Goal: Task Accomplishment & Management: Manage account settings

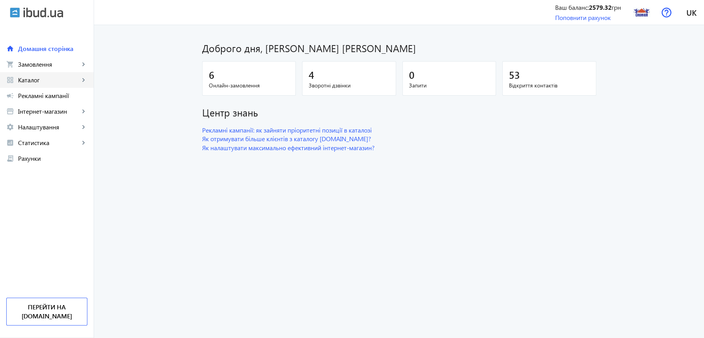
click at [33, 80] on span "Каталог" at bounding box center [48, 80] width 61 height 8
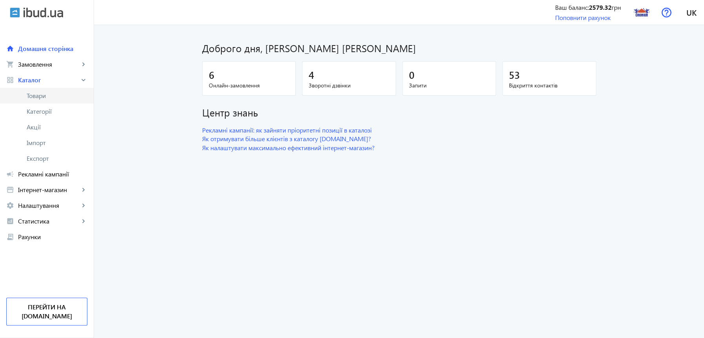
click at [40, 98] on span "Товари" at bounding box center [57, 96] width 61 height 8
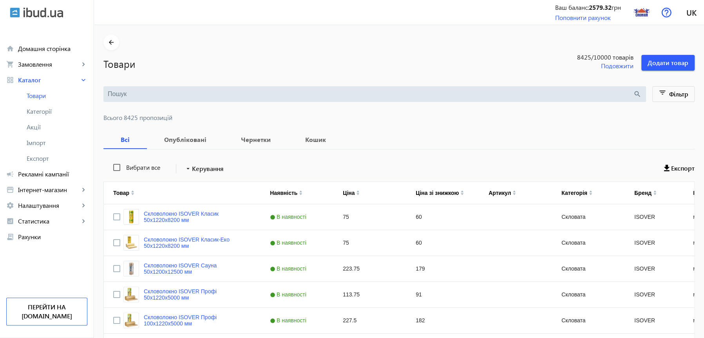
click at [136, 94] on input "search" at bounding box center [370, 94] width 525 height 9
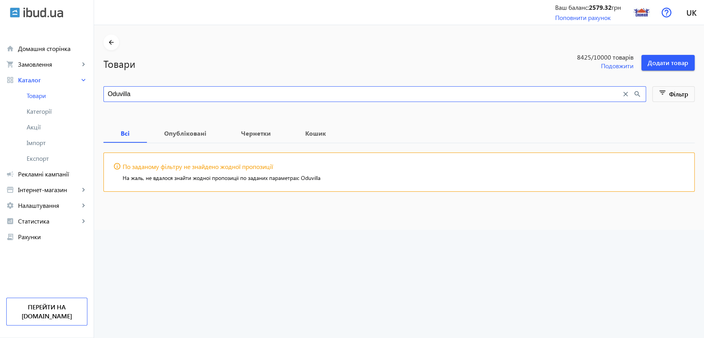
drag, startPoint x: 147, startPoint y: 96, endPoint x: 32, endPoint y: 92, distance: 114.8
click at [108, 92] on input "Oduvilla" at bounding box center [364, 94] width 513 height 9
drag, startPoint x: 155, startPoint y: 94, endPoint x: 151, endPoint y: 100, distance: 6.7
click at [151, 98] on input "[GEOGRAPHIC_DATA]" at bounding box center [364, 94] width 513 height 9
click at [151, 96] on input "[GEOGRAPHIC_DATA]" at bounding box center [364, 94] width 513 height 9
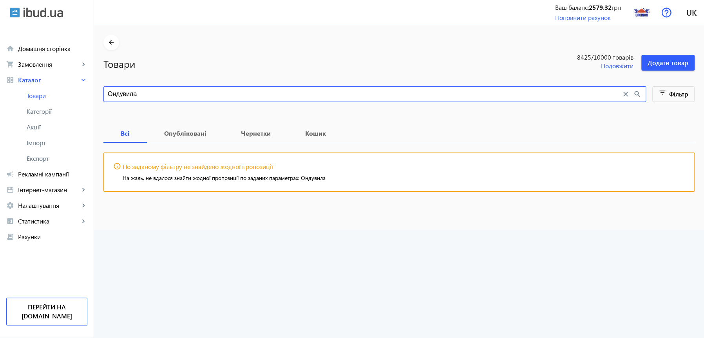
drag, startPoint x: 145, startPoint y: 96, endPoint x: 70, endPoint y: 99, distance: 75.3
click at [108, 98] on input "Ондувила" at bounding box center [364, 94] width 513 height 9
click at [133, 92] on input "Ондувила" at bounding box center [364, 94] width 513 height 9
click at [119, 94] on input "Ондувила" at bounding box center [364, 94] width 513 height 9
click at [145, 94] on input "Ондувіла" at bounding box center [364, 94] width 513 height 9
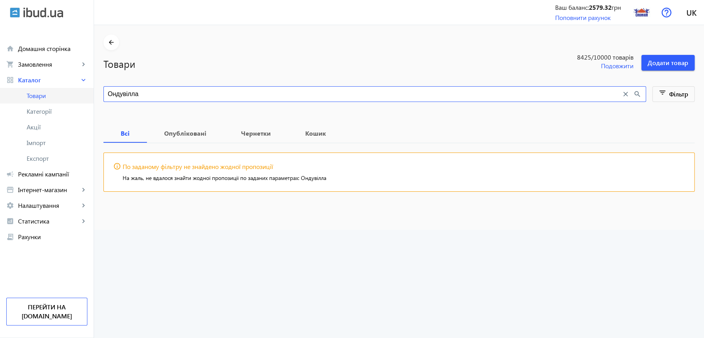
drag, startPoint x: 158, startPoint y: 92, endPoint x: 33, endPoint y: 93, distance: 124.5
click at [108, 98] on input "Ондувілла" at bounding box center [364, 94] width 513 height 9
type input "Щ"
click at [108, 94] on input "Oduilla" at bounding box center [364, 94] width 513 height 9
click at [137, 93] on input "Onduilla" at bounding box center [364, 94] width 513 height 9
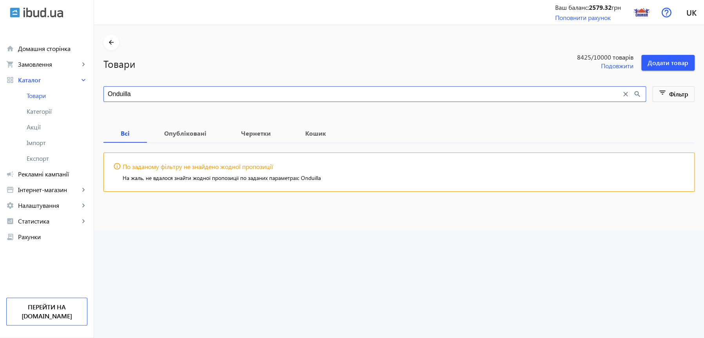
click at [120, 94] on input "Onduilla" at bounding box center [364, 94] width 513 height 9
click at [170, 96] on input "Onduila" at bounding box center [364, 94] width 513 height 9
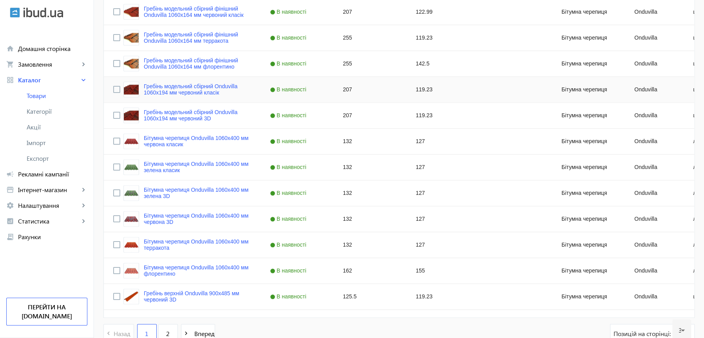
scroll to position [675, 0]
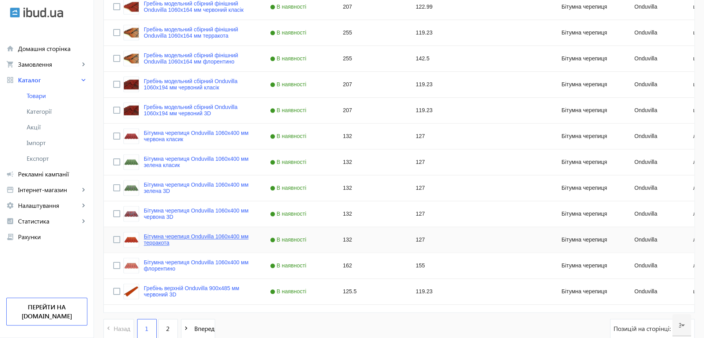
type input "Onduvilla"
click at [47, 269] on navbar-vertical-actions "Ваш баланс: 2579.32 грн Поповнити рахунок Перейти на [DOMAIN_NAME]" at bounding box center [47, 290] width 94 height 93
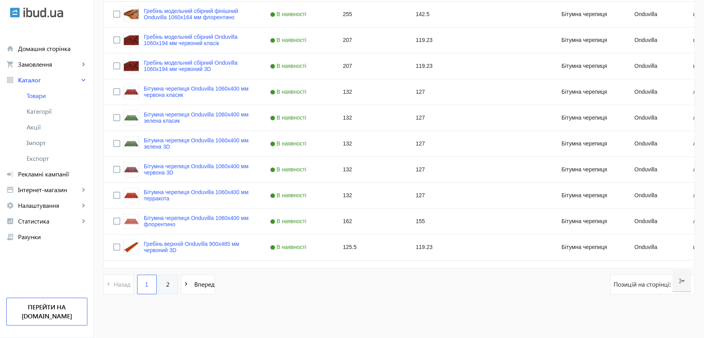
click at [166, 285] on span "2" at bounding box center [168, 284] width 4 height 9
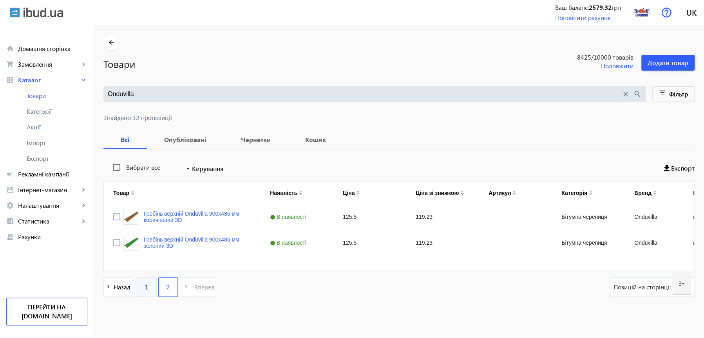
click at [141, 287] on link "1" at bounding box center [147, 287] width 20 height 20
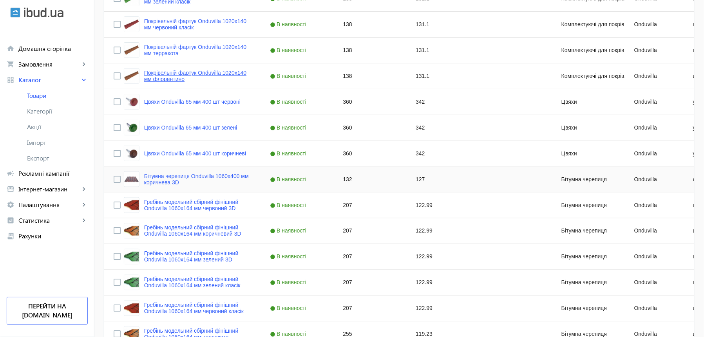
scroll to position [386, 0]
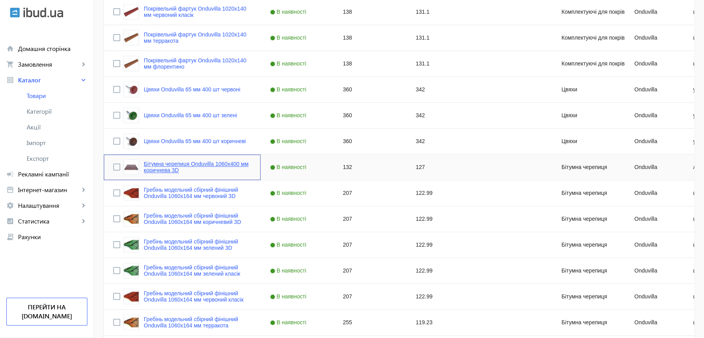
click at [150, 167] on link "Бітумна черепиця Onduvilla 1060х400 мм коричнева 3D" at bounding box center [197, 167] width 107 height 13
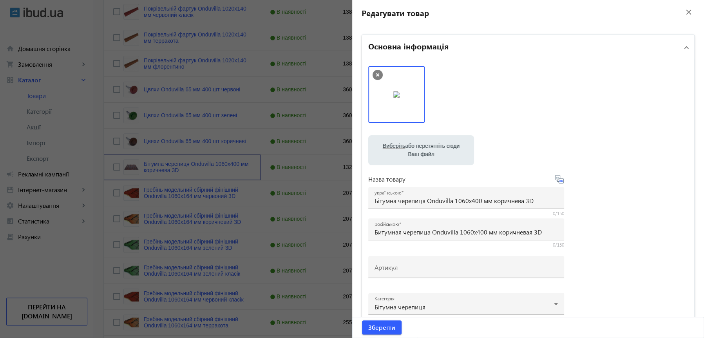
click at [393, 93] on img at bounding box center [396, 94] width 6 height 6
click at [683, 10] on mat-icon "close" at bounding box center [689, 12] width 12 height 12
